Goal: Check status: Check status

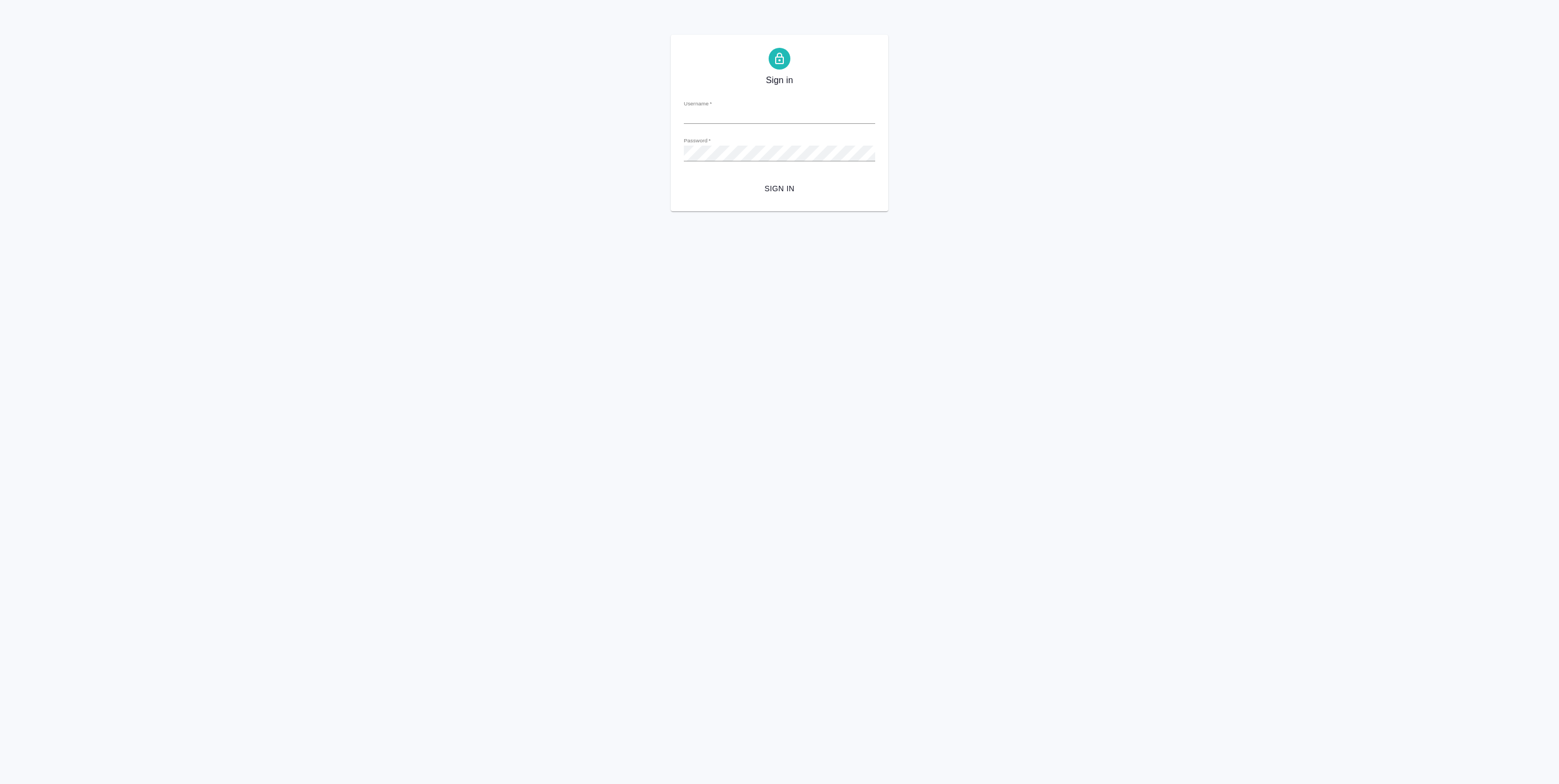
type input "a.vasiutchenko@awatera.com"
click at [780, 186] on span "Sign in" at bounding box center [779, 189] width 174 height 13
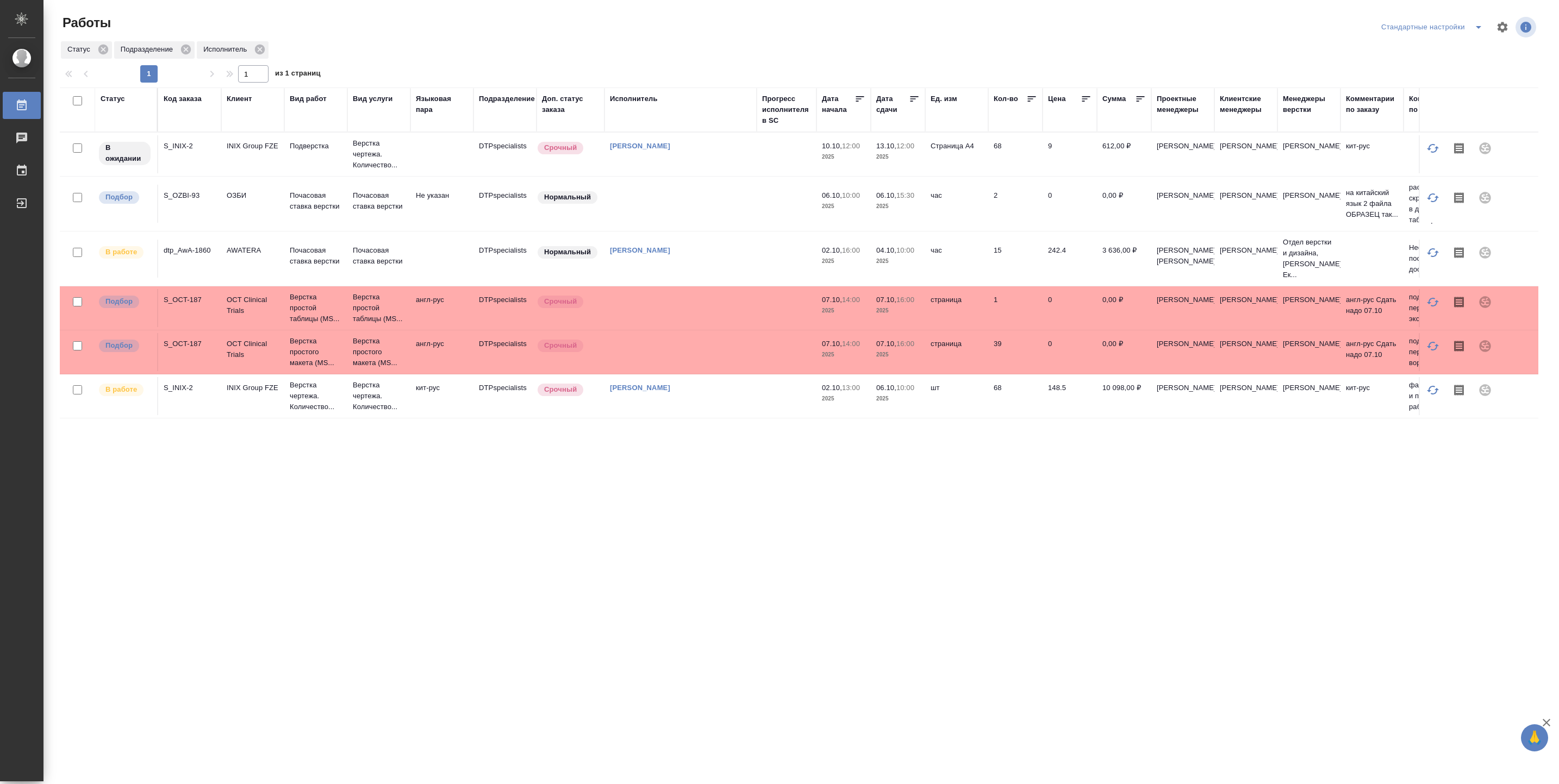
click at [772, 255] on td at bounding box center [786, 258] width 60 height 38
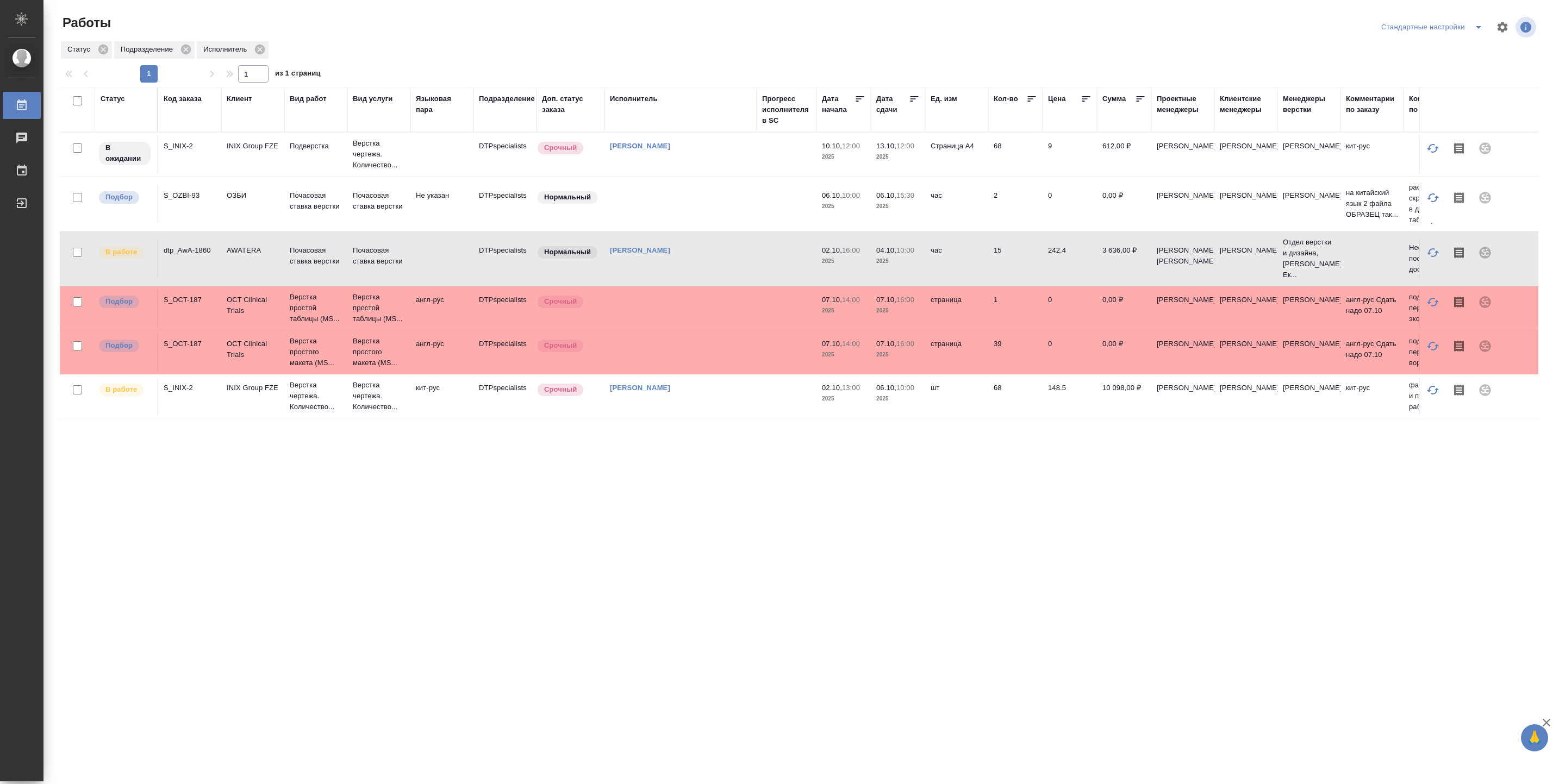
click at [772, 255] on td at bounding box center [786, 258] width 60 height 38
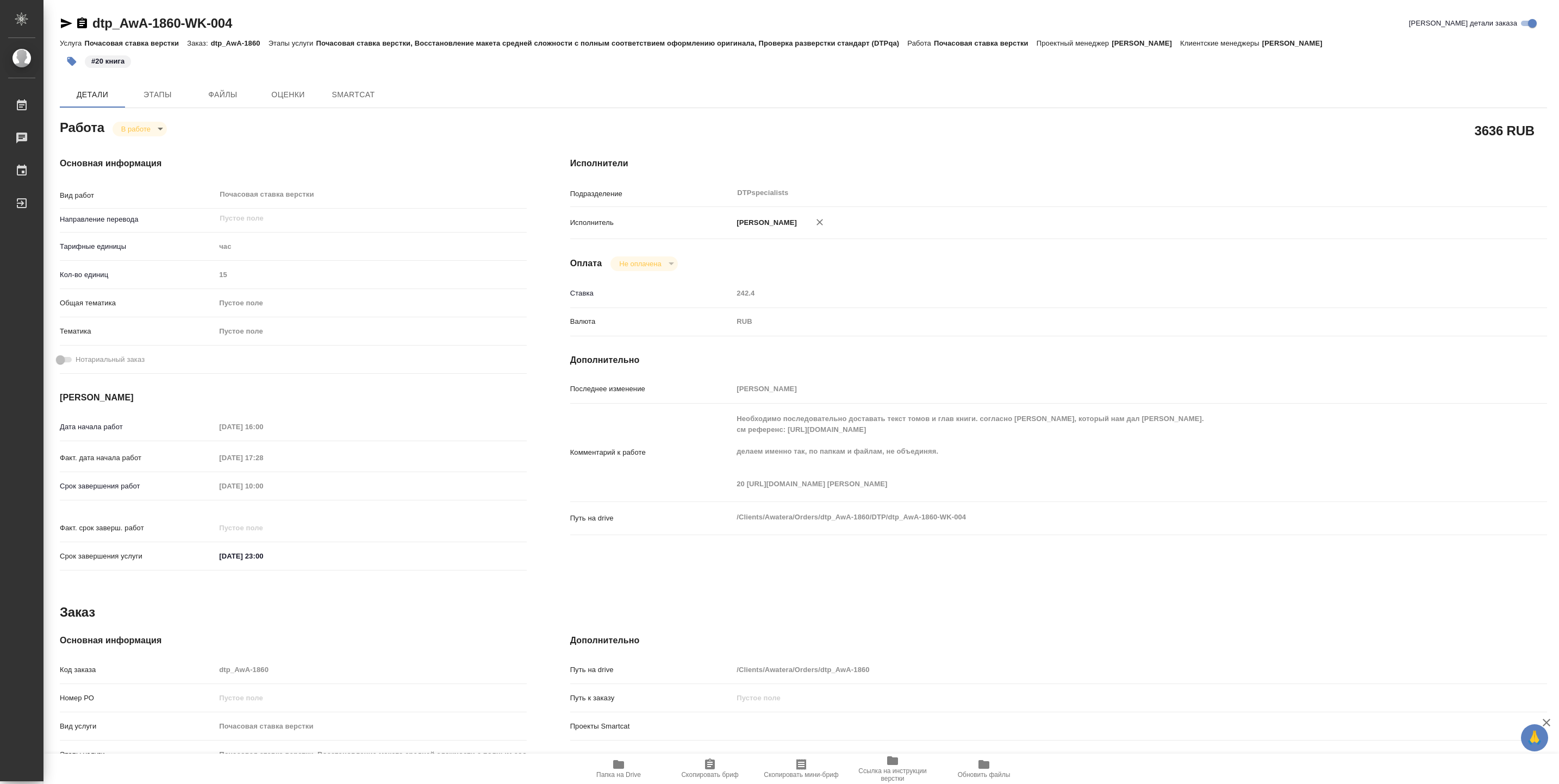
type textarea "x"
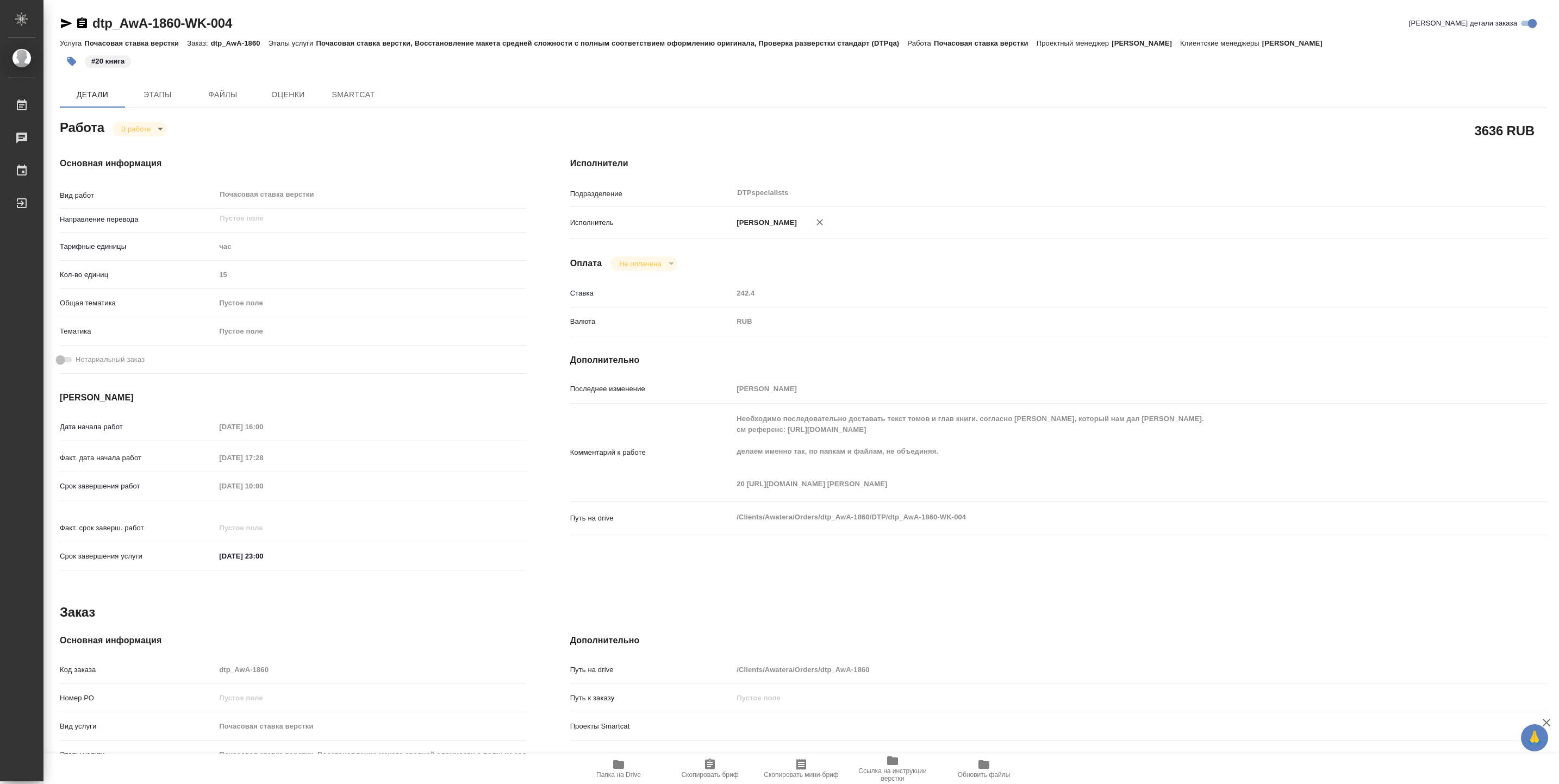
type textarea "x"
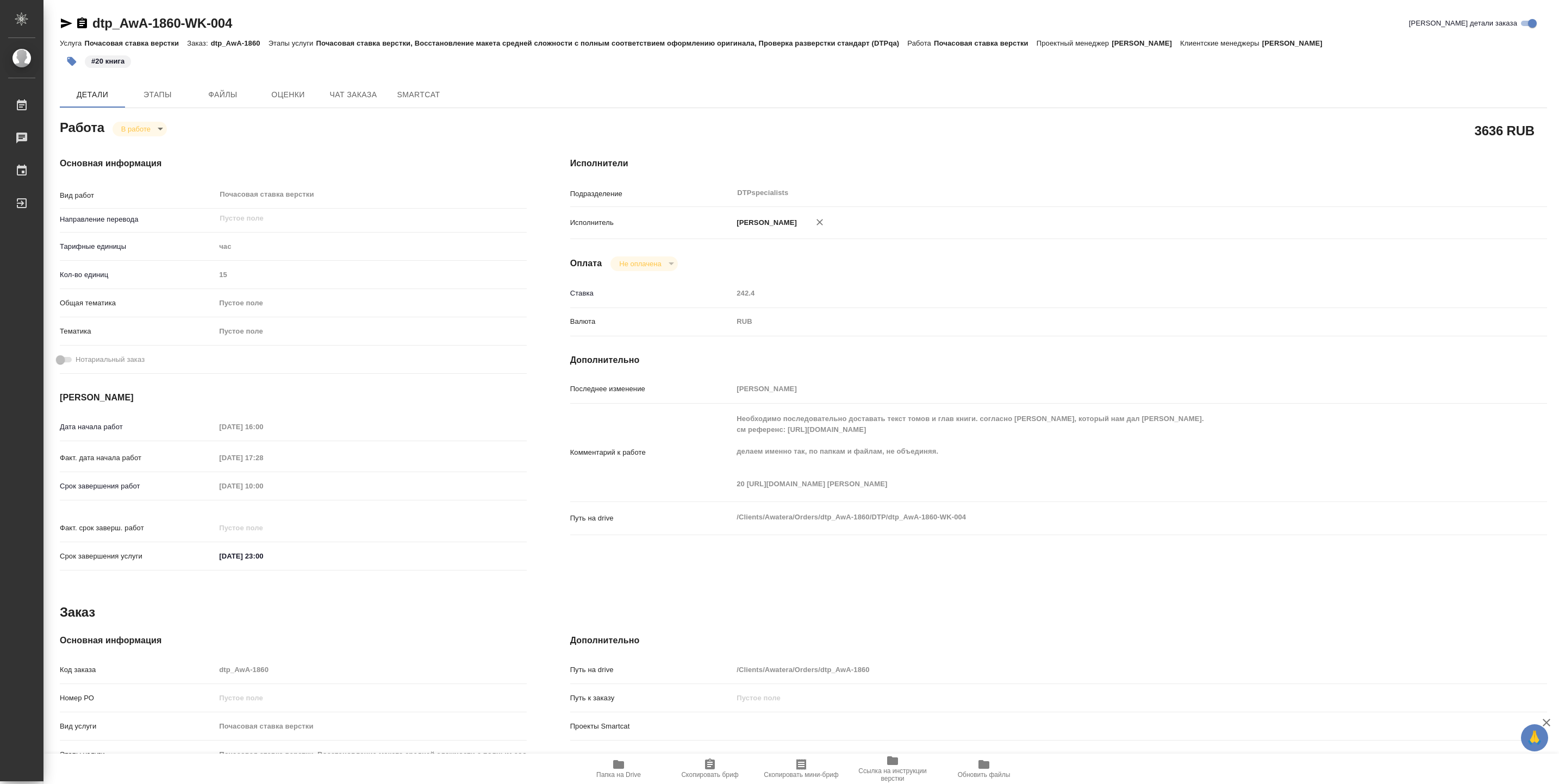
type textarea "x"
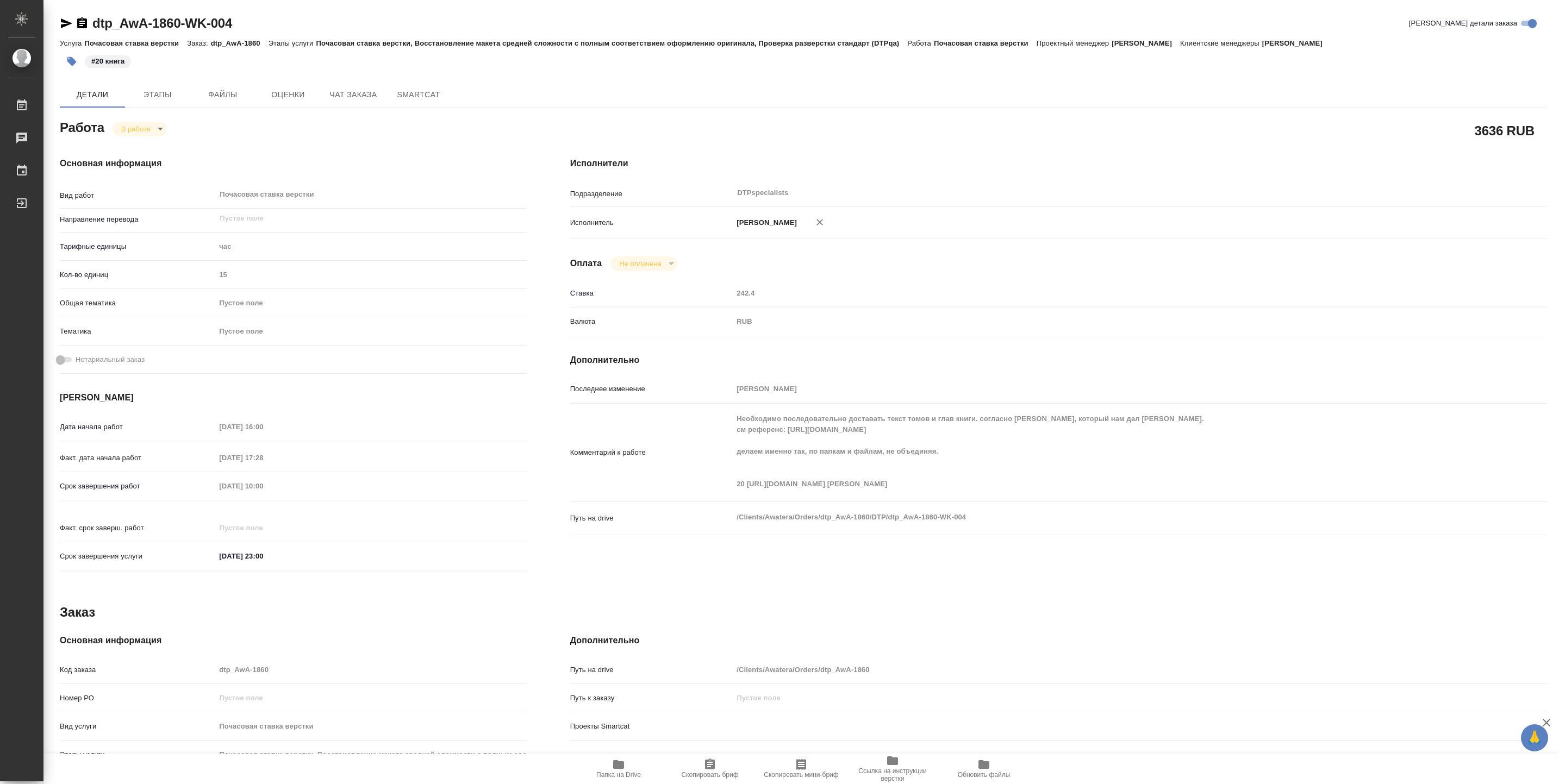
type textarea "x"
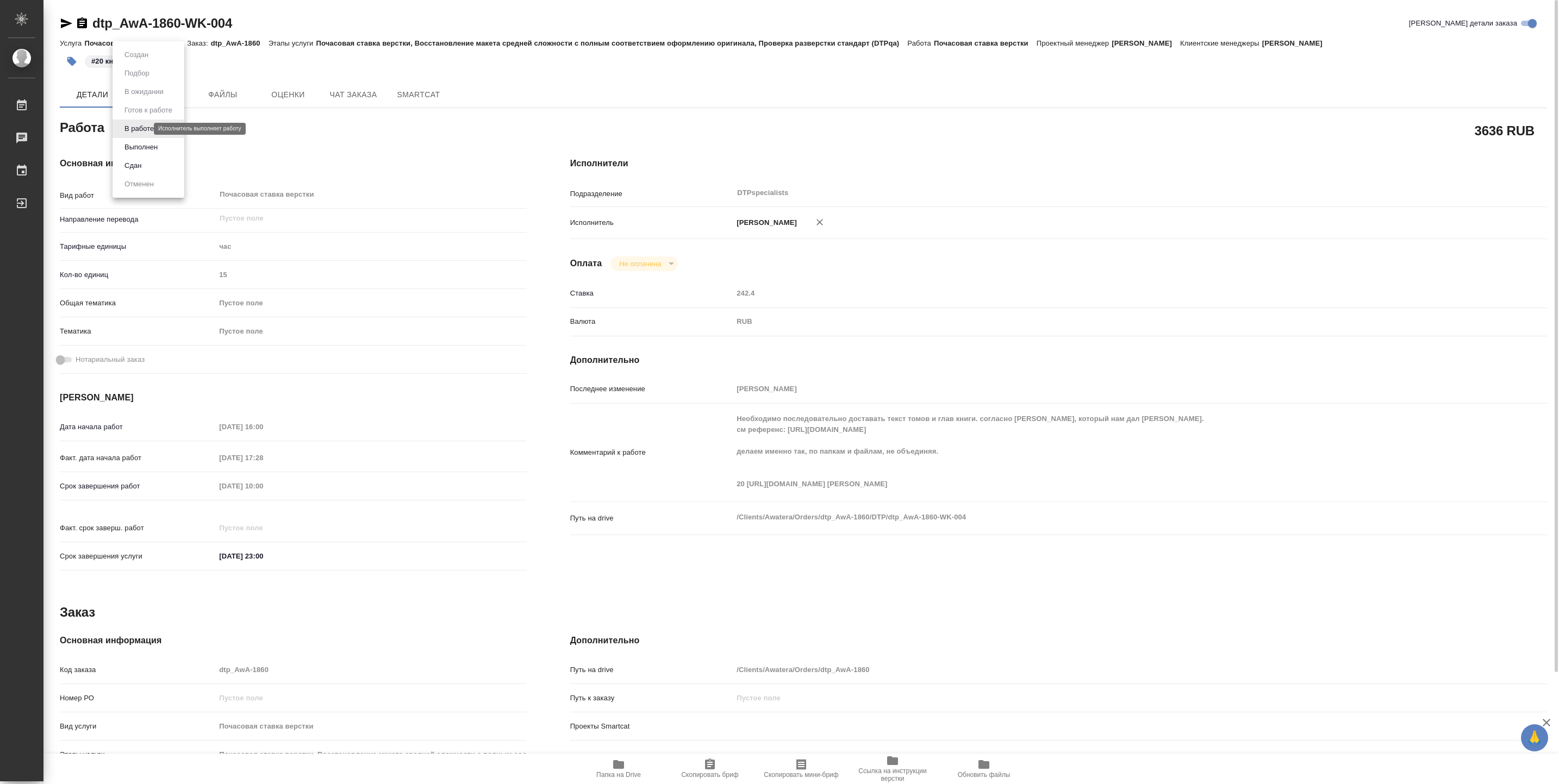
click at [137, 129] on body "🙏 .cls-1 fill:#fff; AWATERA Vasiutchenko Aleksandr Работы 0 Чаты График Выйти d…" at bounding box center [780, 392] width 1559 height 784
click at [168, 147] on li "Выполнен" at bounding box center [148, 147] width 72 height 19
type textarea "x"
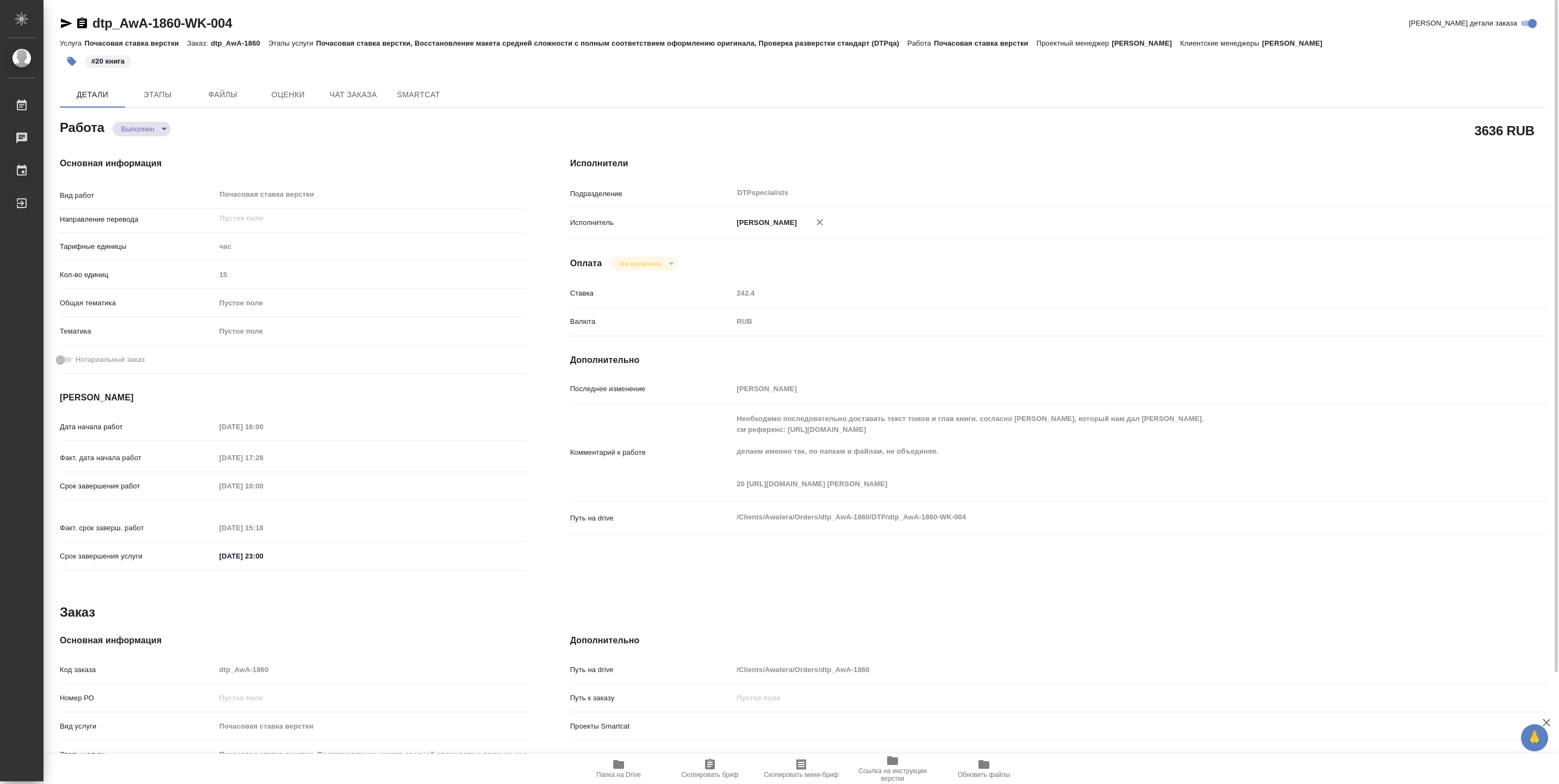
type textarea "x"
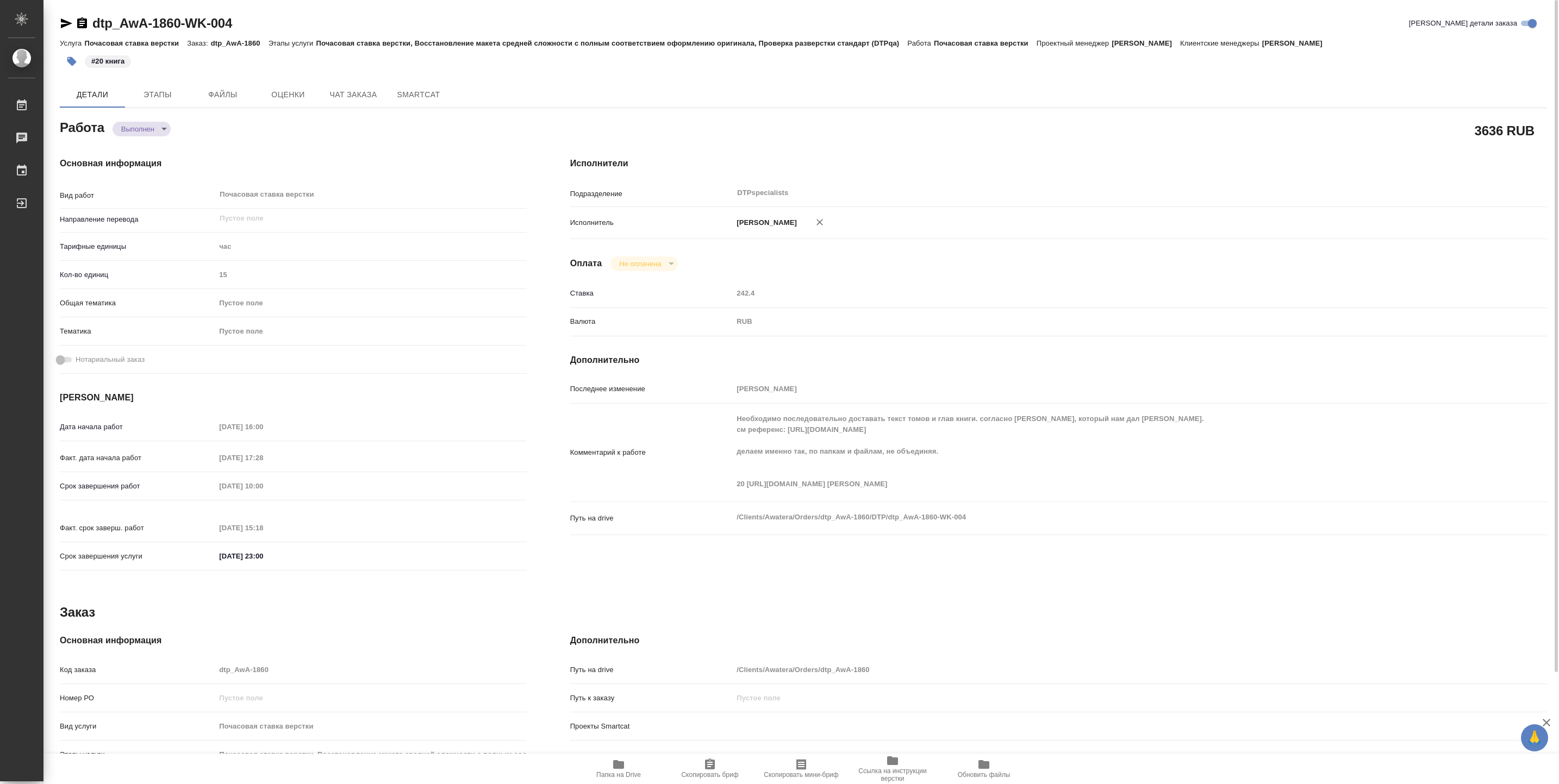
type textarea "x"
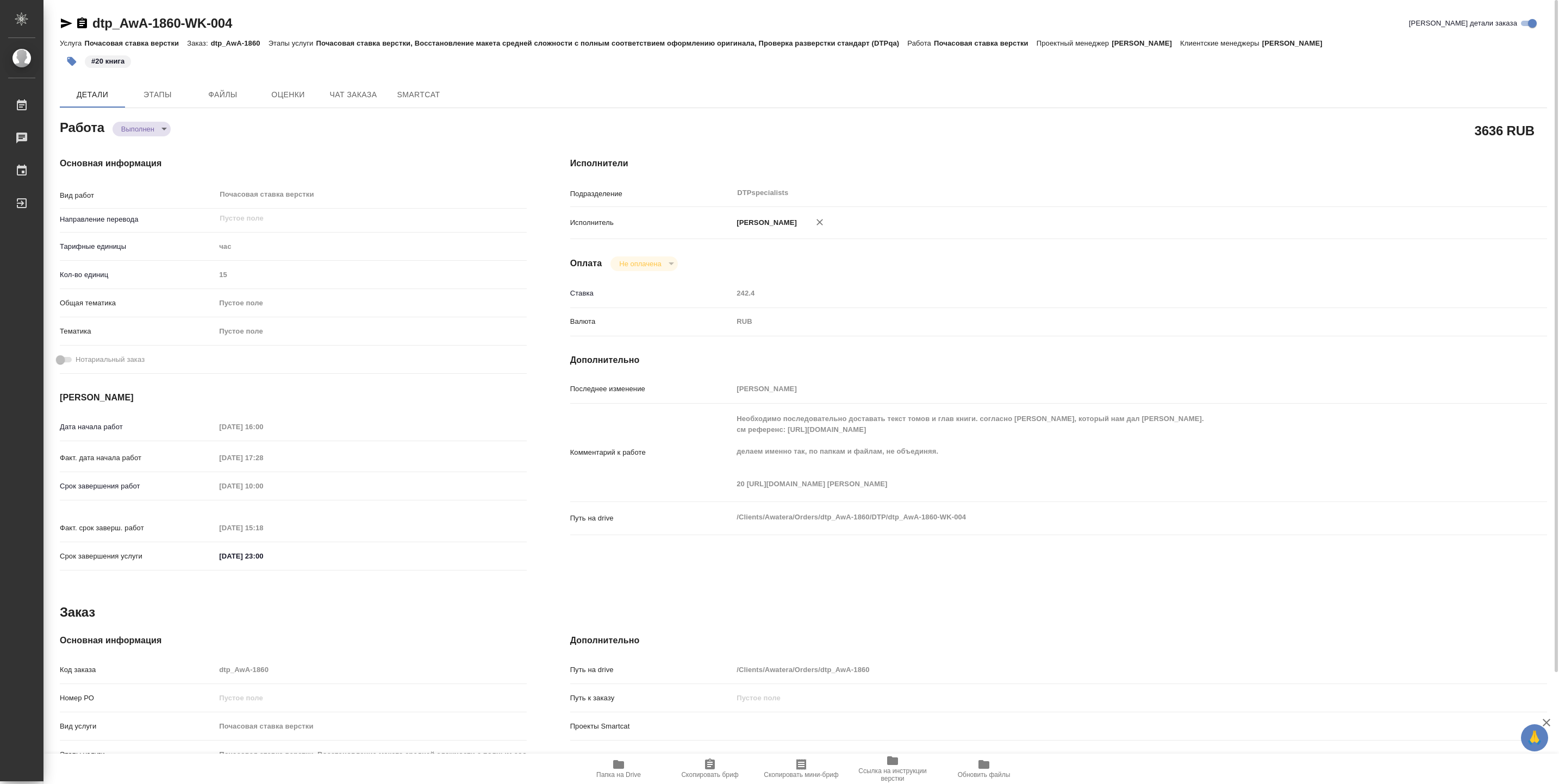
type textarea "x"
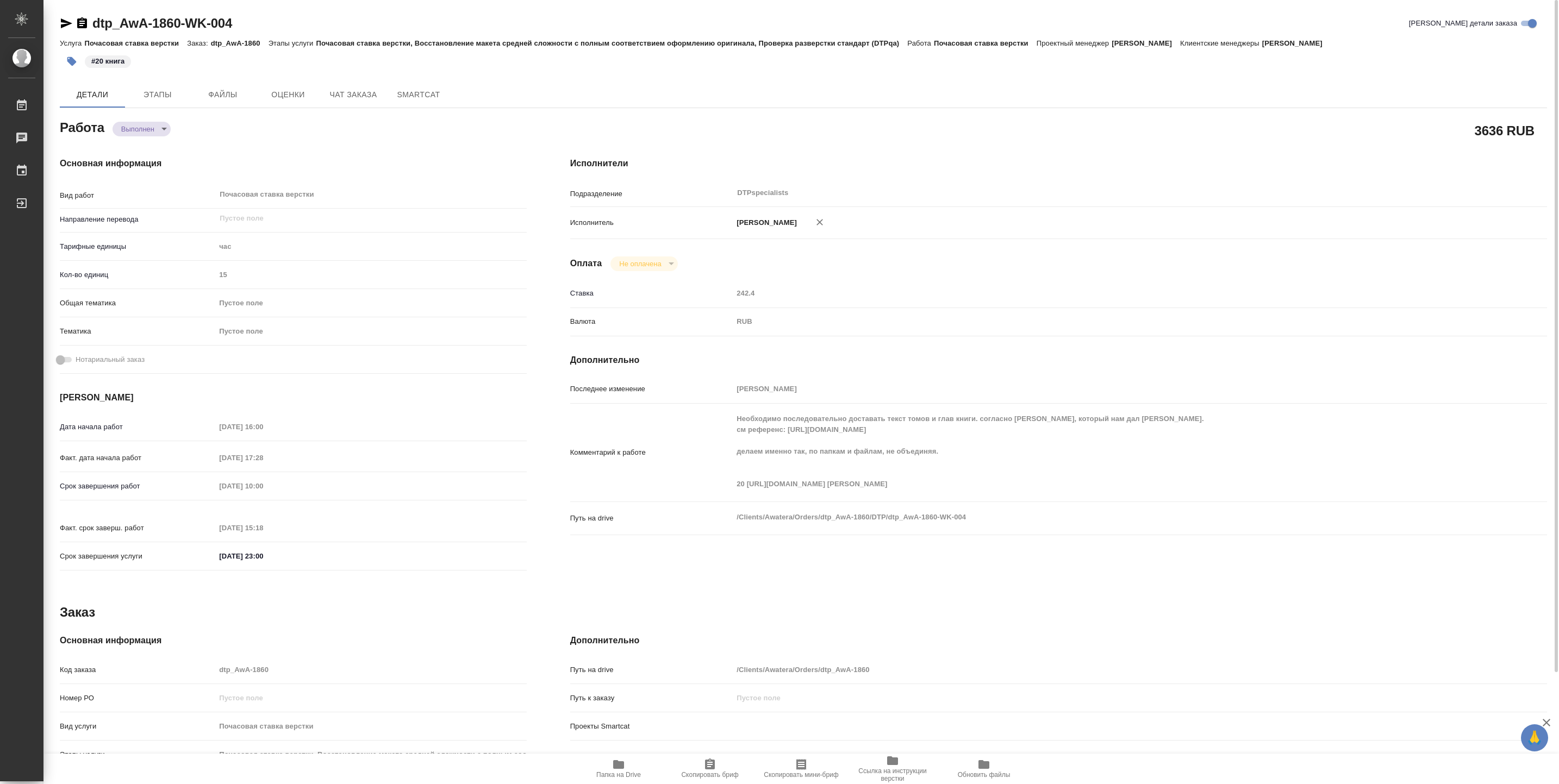
type textarea "x"
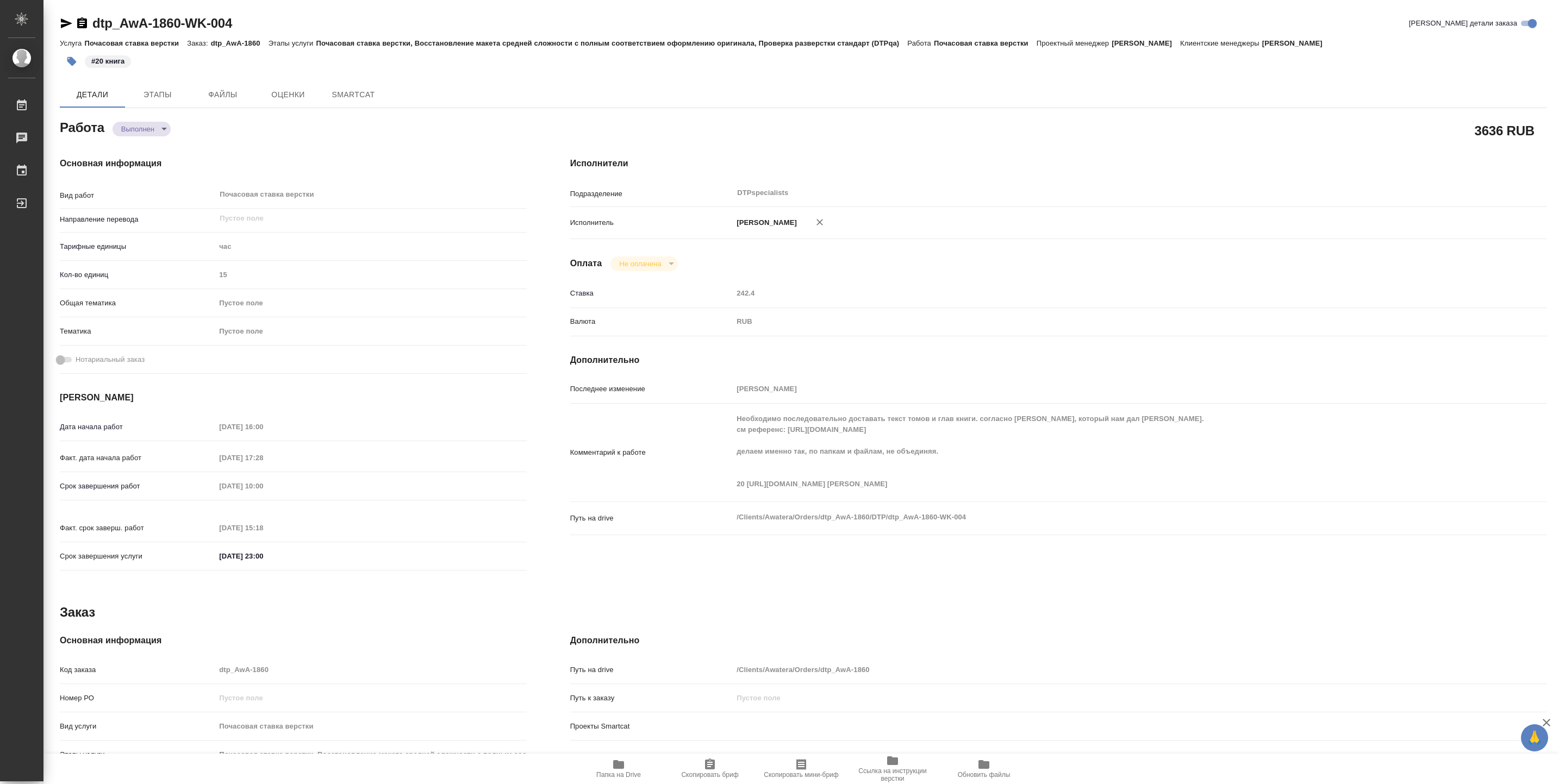
type textarea "x"
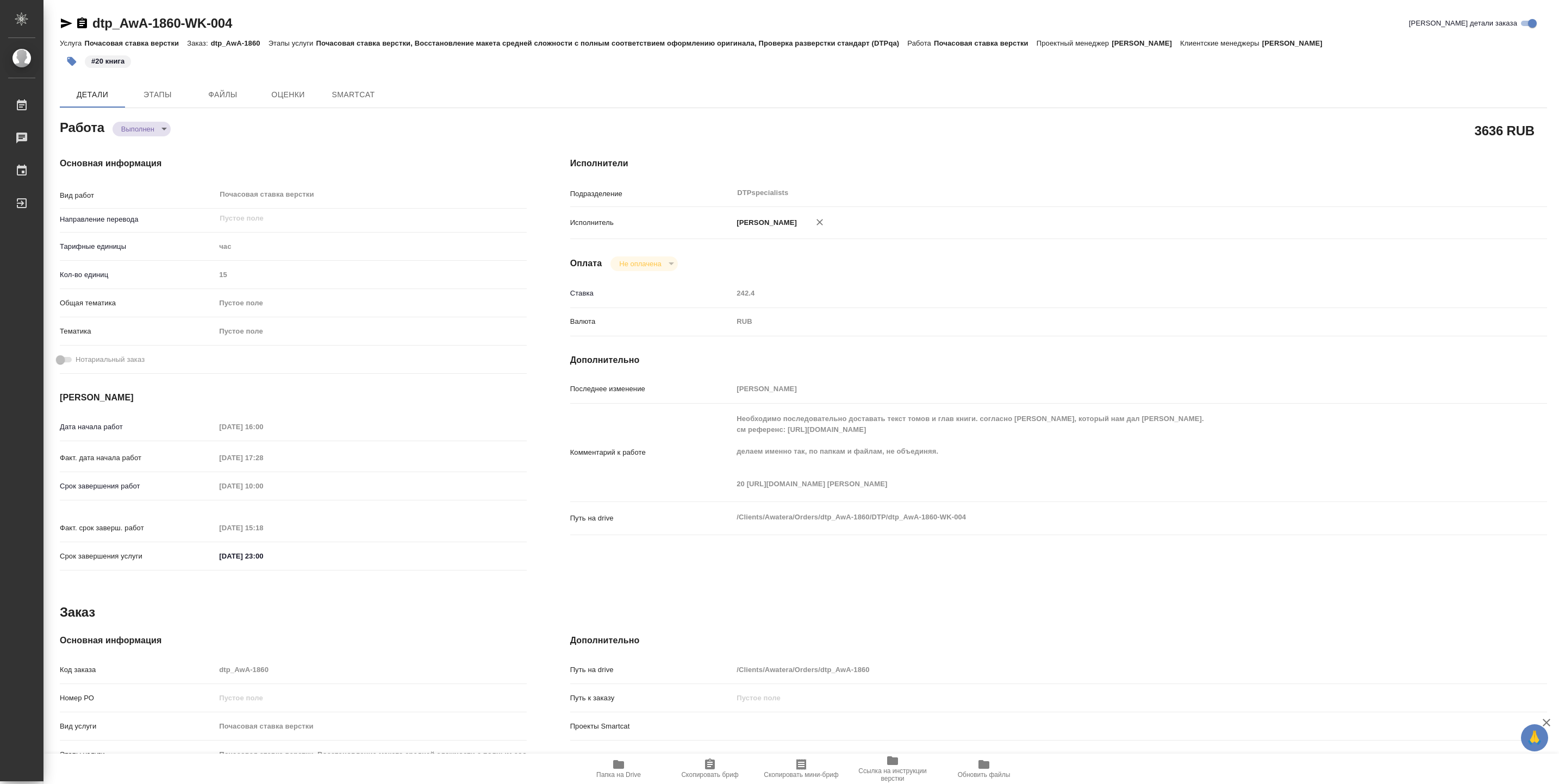
type textarea "x"
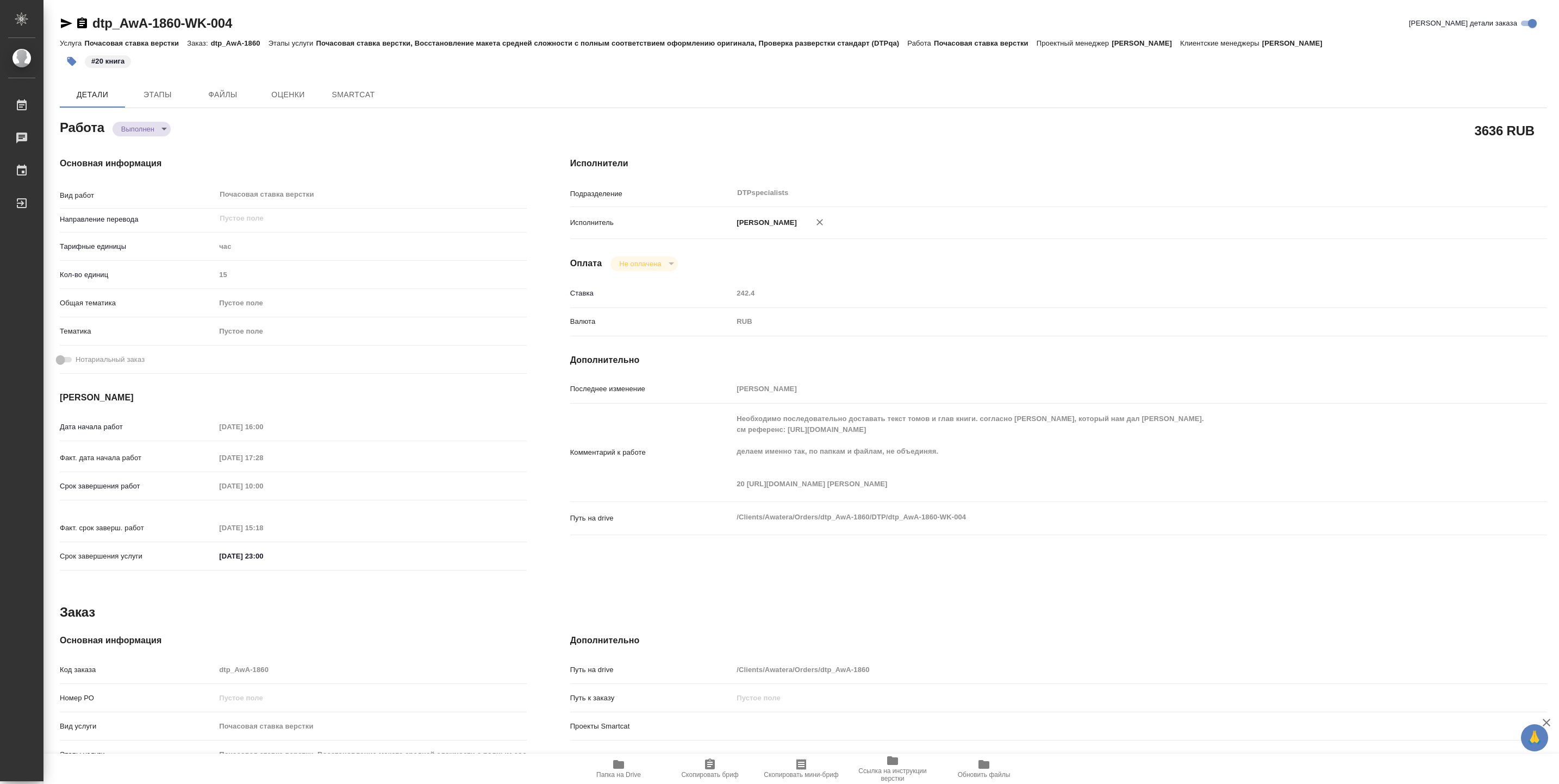
type textarea "x"
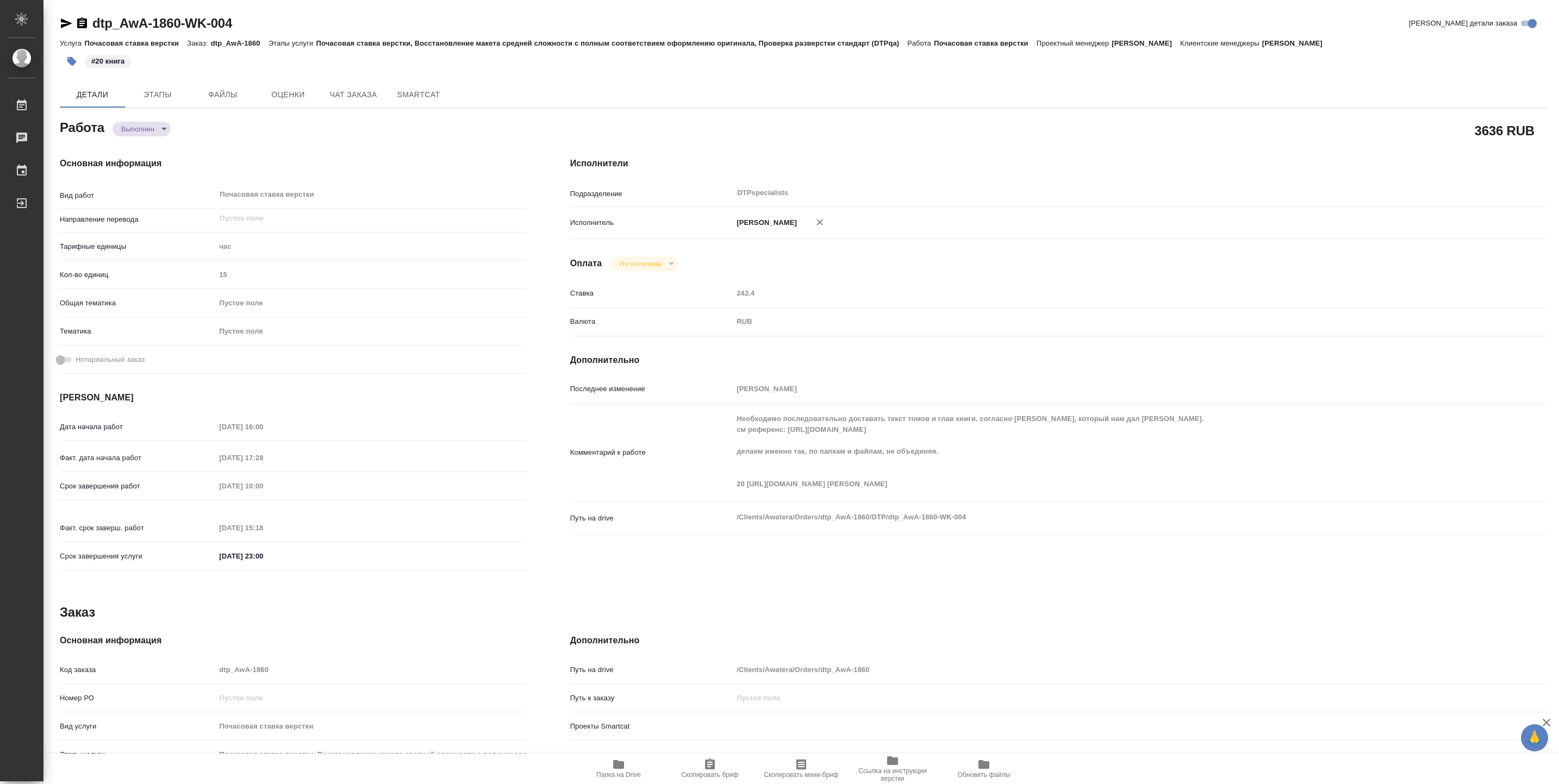
type textarea "x"
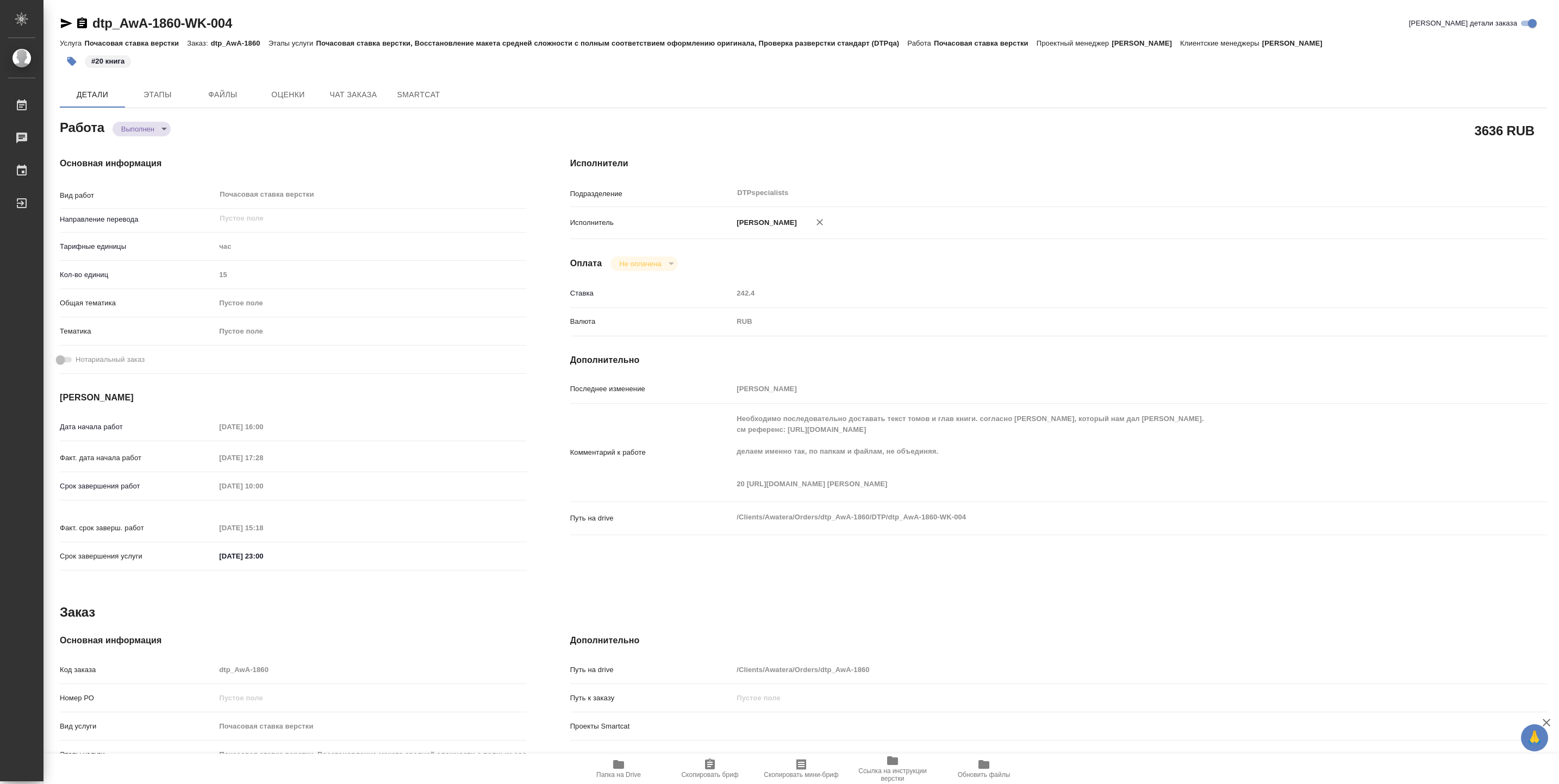
type textarea "x"
click at [177, 2] on div "dtp_AwA-1860-WK-004 Кратко детали заказа Услуга Почасовая ставка верстки Заказ:…" at bounding box center [803, 462] width 1499 height 925
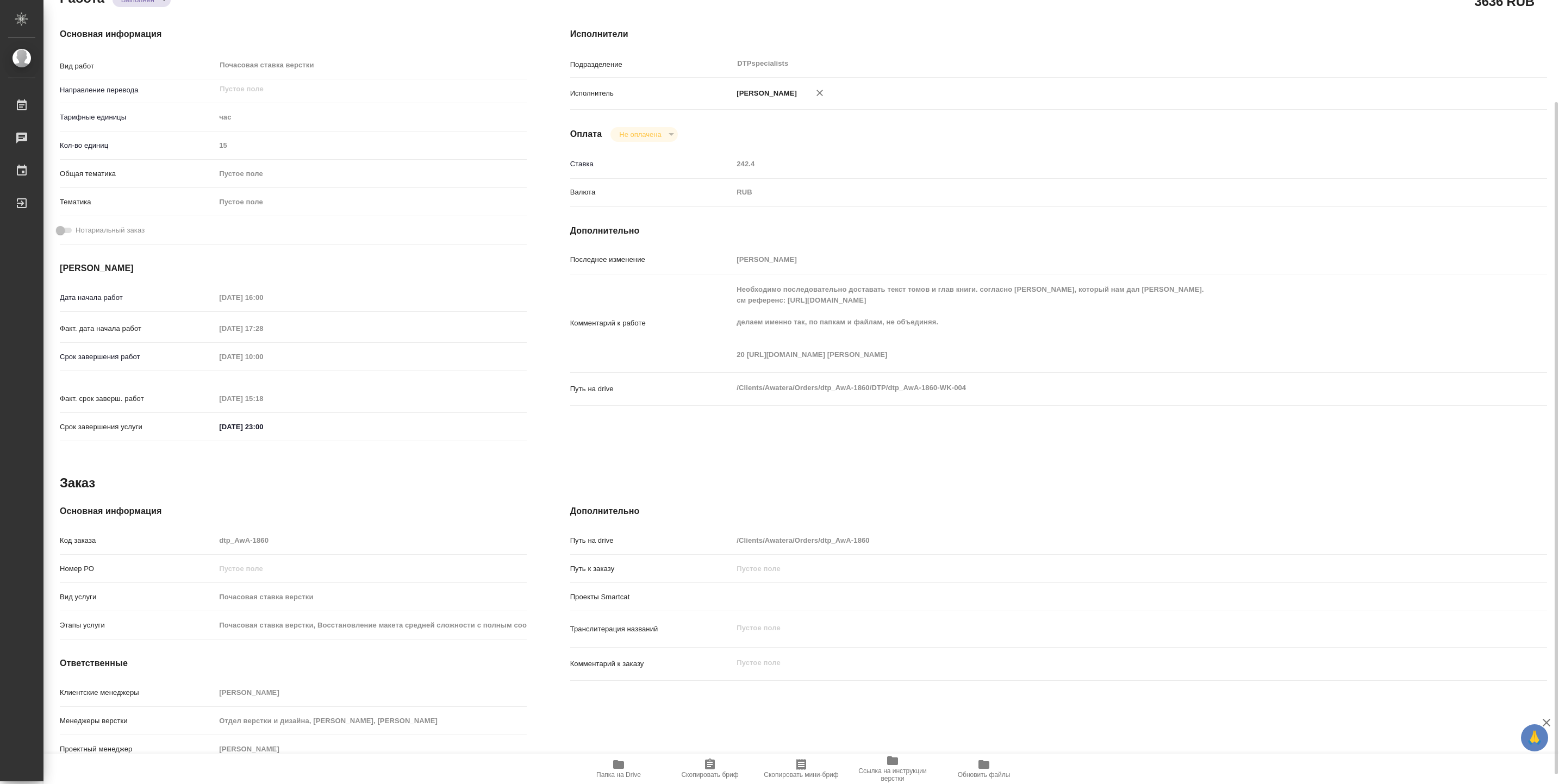
scroll to position [125, 0]
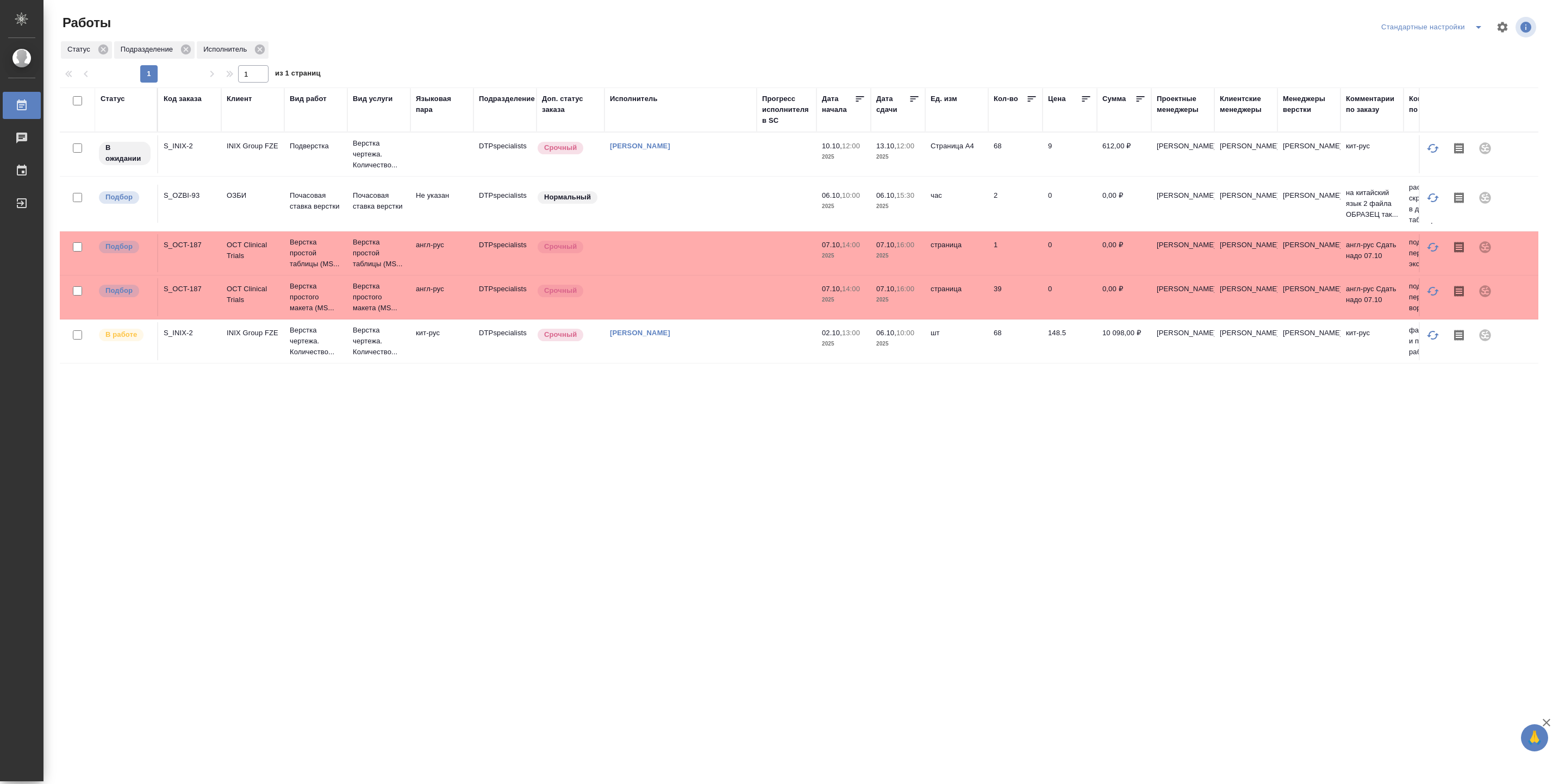
click at [119, 100] on div "Статус" at bounding box center [113, 99] width 24 height 11
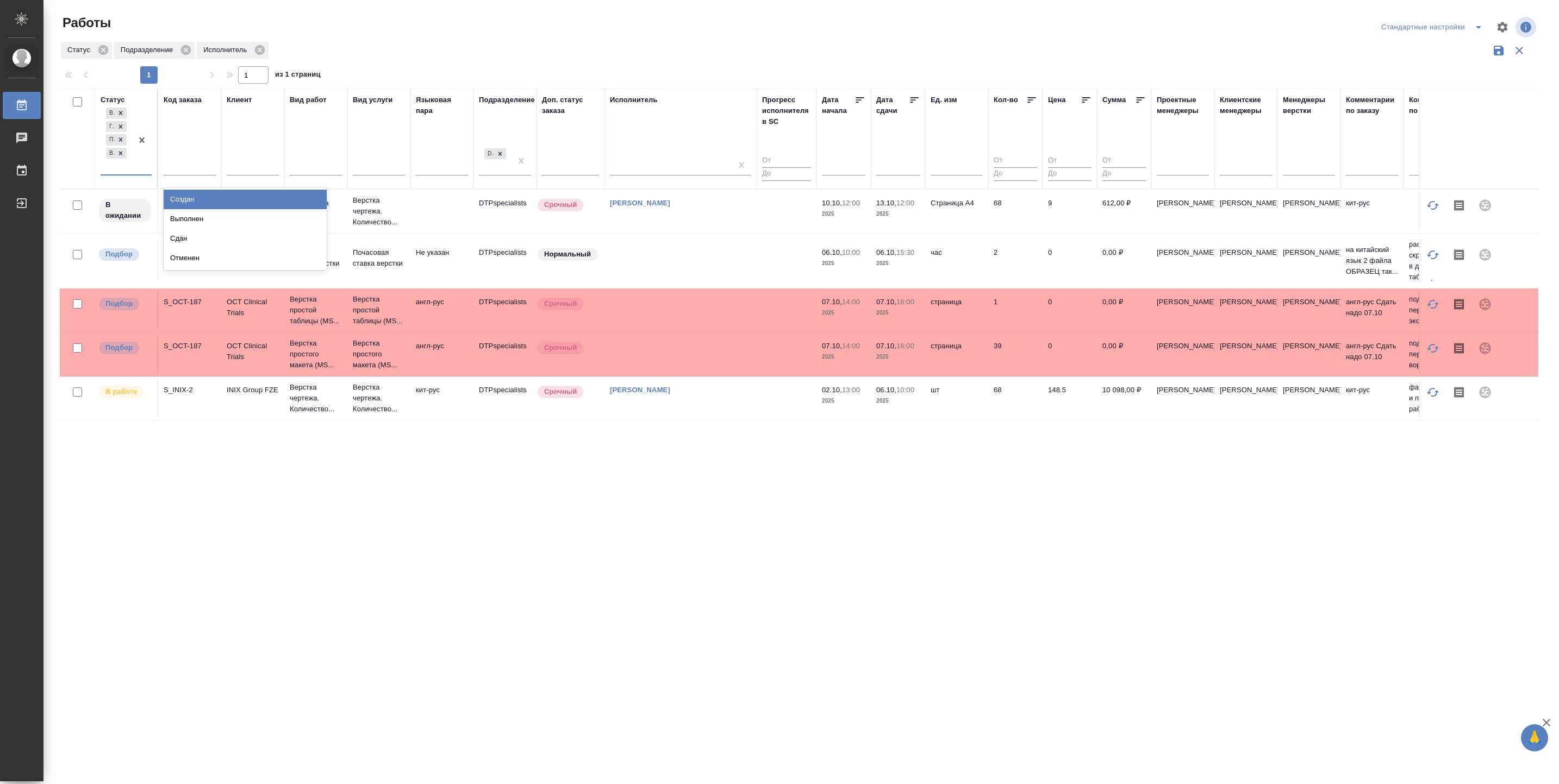
click at [105, 175] on div "В ожидании Готов к работе Подбор В работе" at bounding box center [126, 140] width 51 height 70
click at [182, 223] on div "Выполнен" at bounding box center [245, 219] width 163 height 19
